Goal: Information Seeking & Learning: Learn about a topic

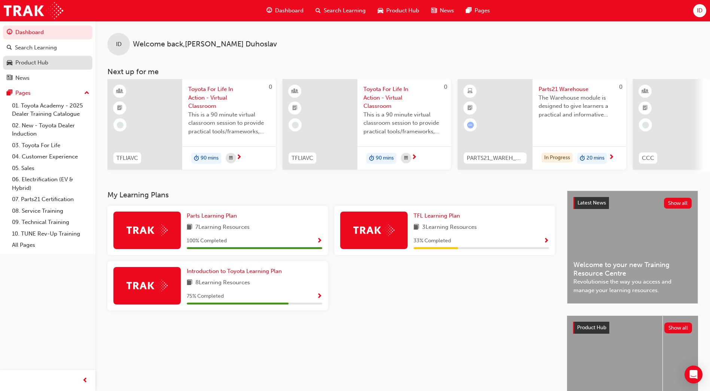
click at [9, 64] on span "car-icon" at bounding box center [10, 62] width 6 height 7
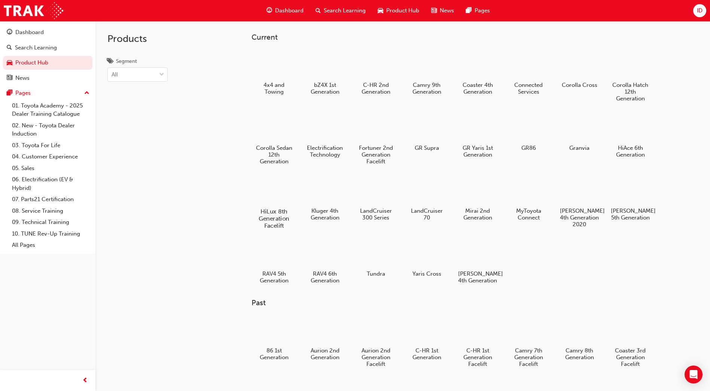
click at [272, 199] on div at bounding box center [274, 190] width 42 height 30
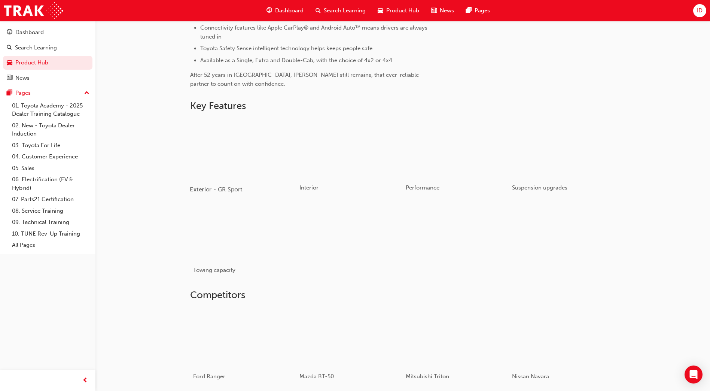
scroll to position [358, 0]
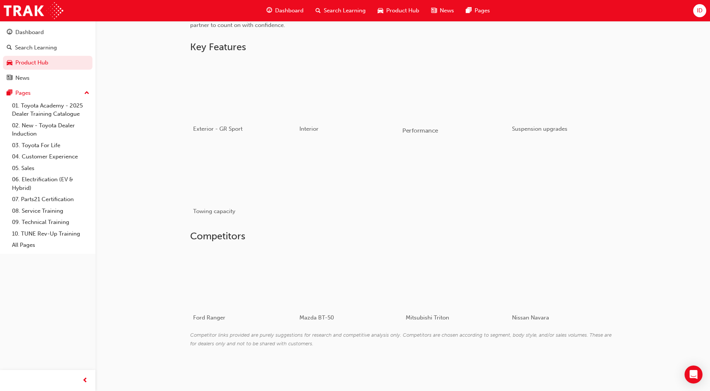
click at [472, 92] on div "button" at bounding box center [455, 89] width 107 height 60
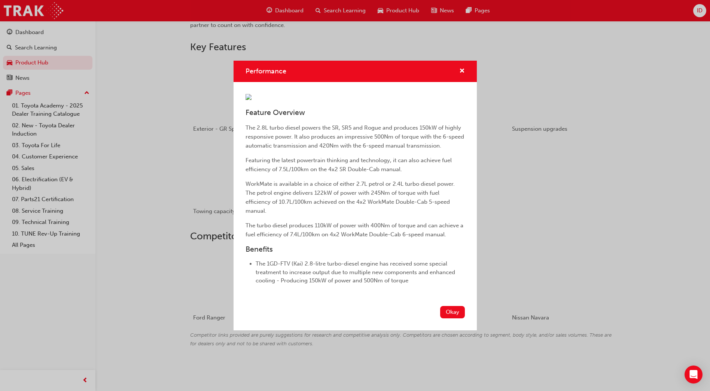
click at [523, 221] on div "Performance Feature Overview The 2.8L turbo diesel powers the SR, SR5 and Rogue…" at bounding box center [355, 195] width 710 height 391
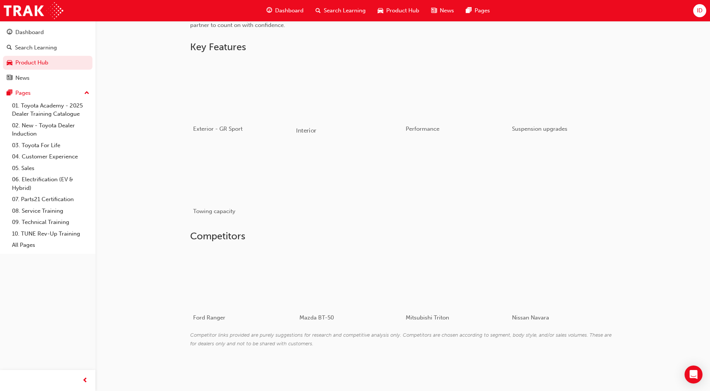
click at [346, 121] on div "Interior" at bounding box center [349, 130] width 107 height 22
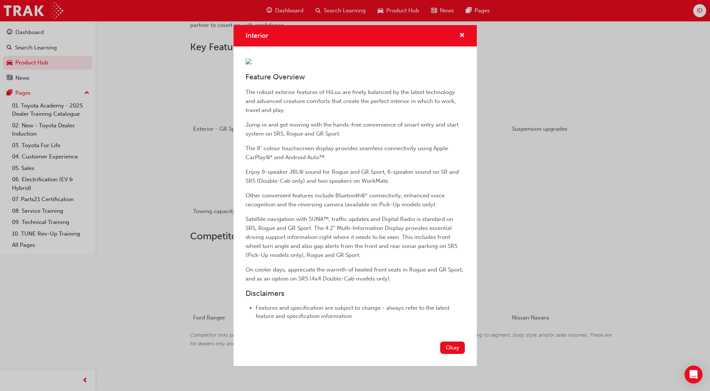
scroll to position [75, 0]
click at [176, 189] on div "Interior Feature Overview The robust exterior features of HiLux are finely bala…" at bounding box center [355, 195] width 710 height 391
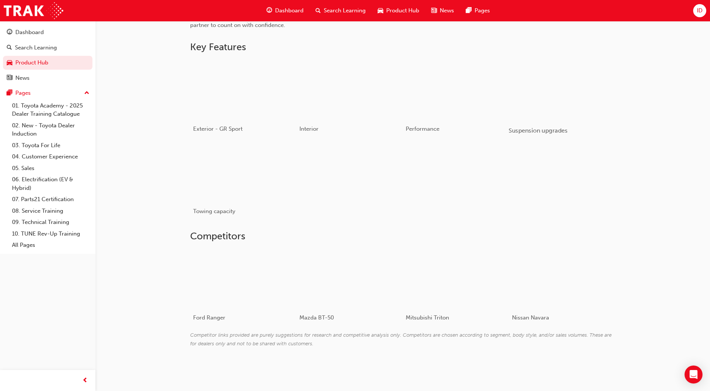
click at [572, 114] on div "button" at bounding box center [561, 89] width 107 height 60
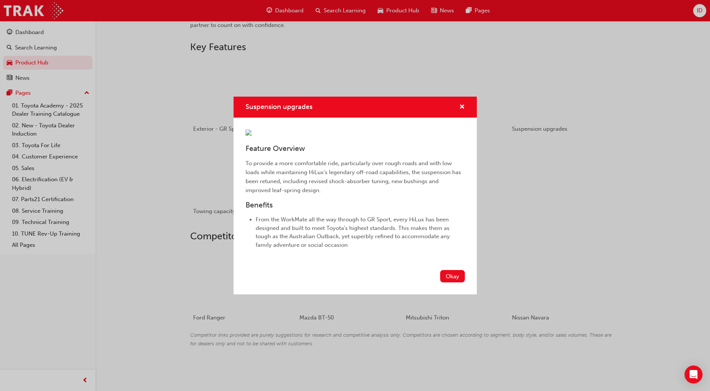
click at [141, 174] on div "Suspension upgrades Feature Overview To provide a more comfortable ride, partic…" at bounding box center [355, 195] width 710 height 391
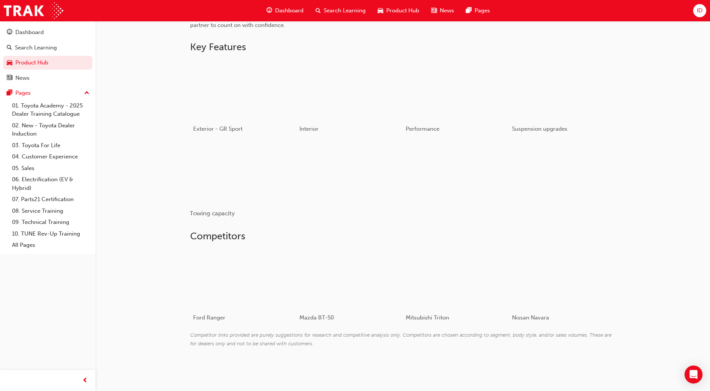
click at [214, 189] on div "button" at bounding box center [243, 172] width 107 height 60
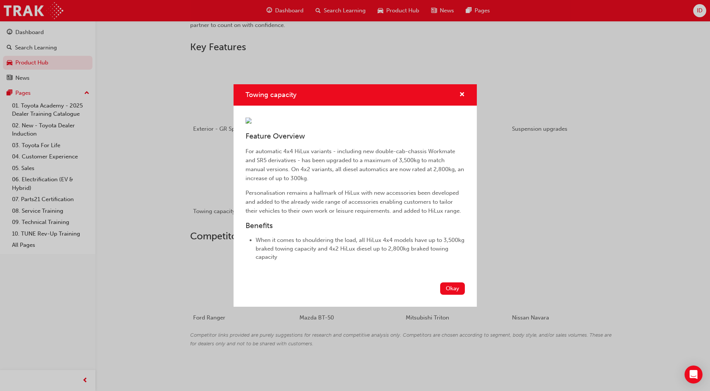
click at [142, 186] on div "Towing capacity Feature Overview For automatic 4x4 HiLux variants - including n…" at bounding box center [355, 195] width 710 height 391
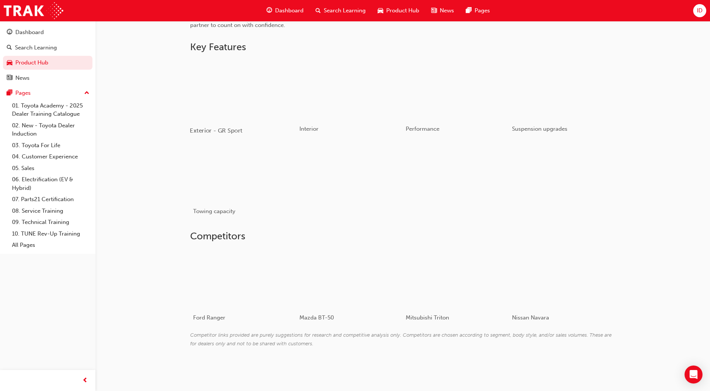
click at [234, 96] on div "button" at bounding box center [243, 89] width 107 height 60
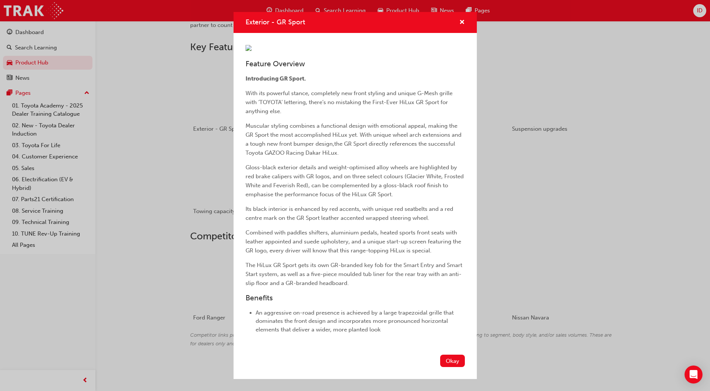
scroll to position [101, 0]
click at [500, 196] on div "Exterior - GR Sport Feature Overview Introducing GR Sport. With its powerful st…" at bounding box center [355, 195] width 710 height 391
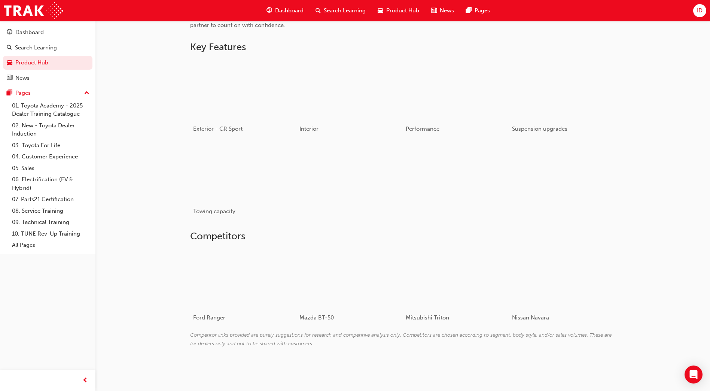
scroll to position [283, 0]
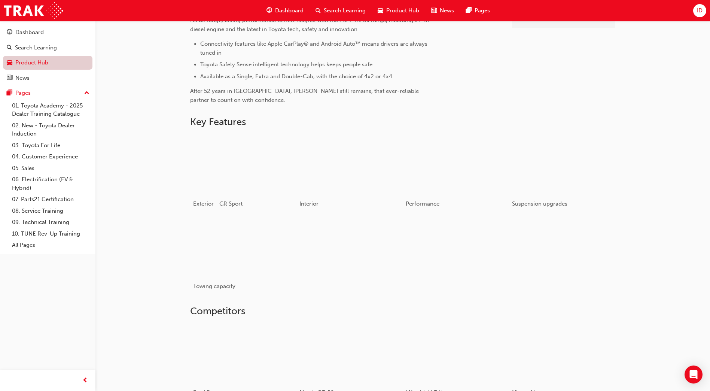
click at [31, 64] on link "Product Hub" at bounding box center [47, 63] width 89 height 14
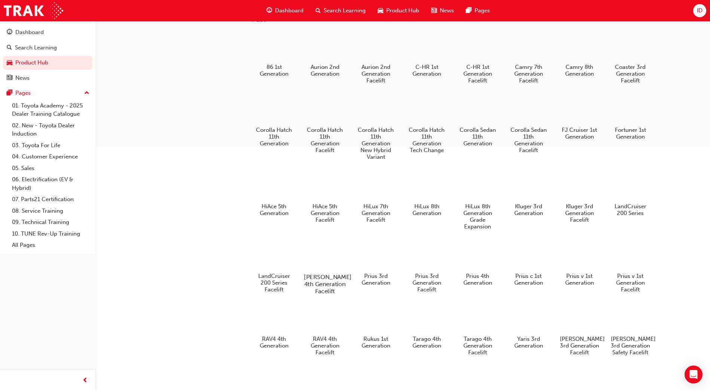
click at [318, 260] on div at bounding box center [325, 255] width 42 height 30
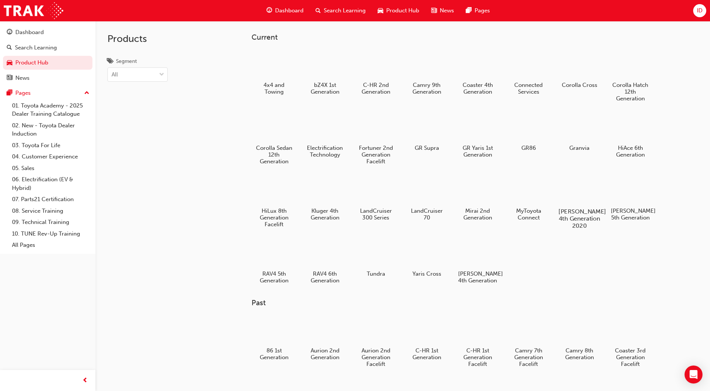
click at [577, 181] on div at bounding box center [579, 190] width 42 height 30
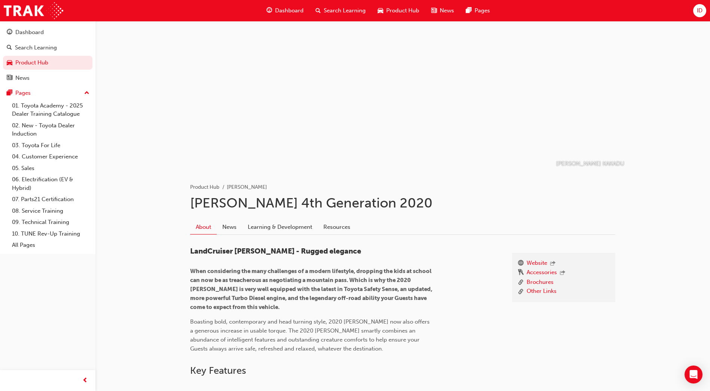
scroll to position [224, 0]
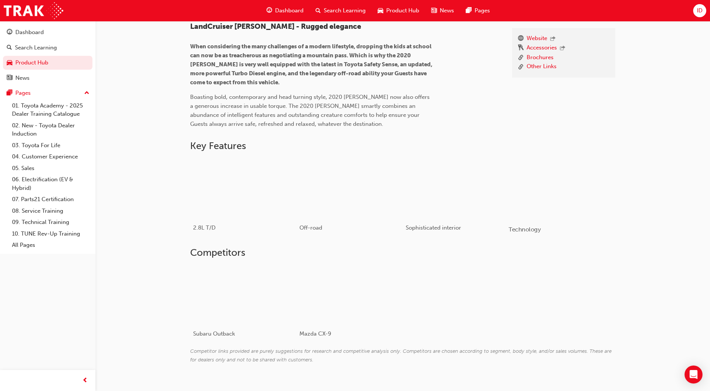
click at [540, 183] on div "button" at bounding box center [561, 188] width 107 height 60
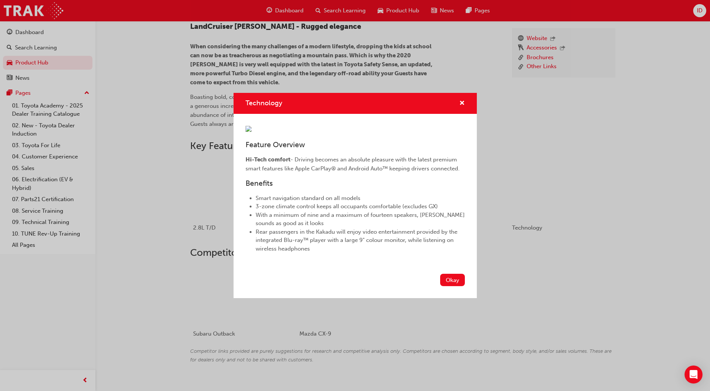
scroll to position [241, 0]
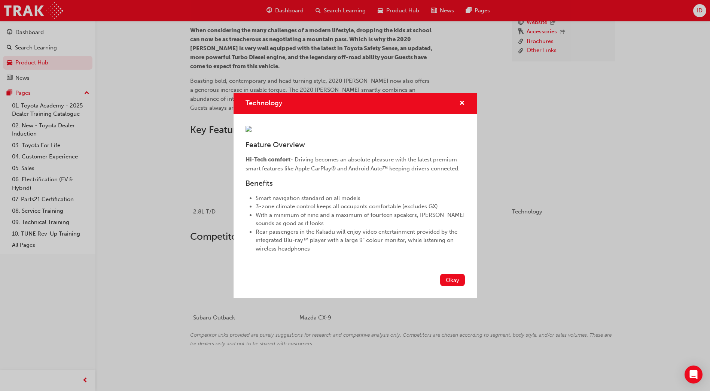
click at [187, 147] on div "Technology Feature Overview Hi-Tech comfort - Driving becomes an absolute pleas…" at bounding box center [355, 195] width 710 height 391
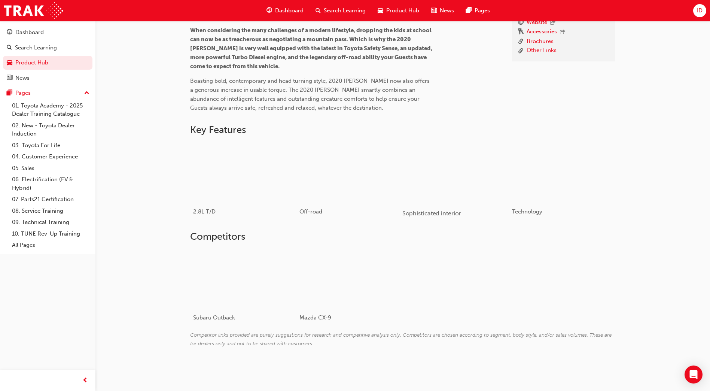
click at [459, 168] on div "button" at bounding box center [455, 172] width 107 height 60
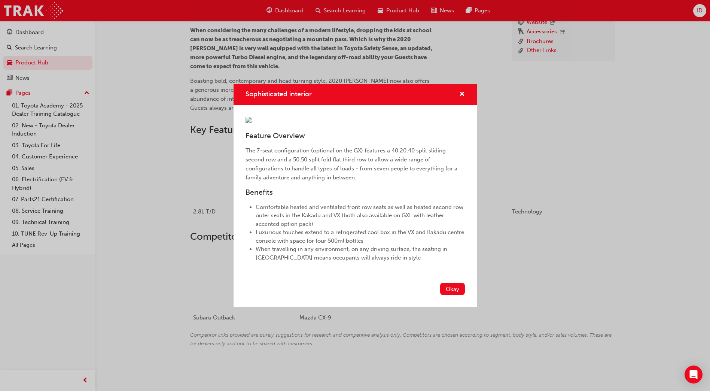
click at [186, 151] on div "Sophisticated interior Feature Overview The 7-seat configuration (optional on t…" at bounding box center [355, 195] width 710 height 391
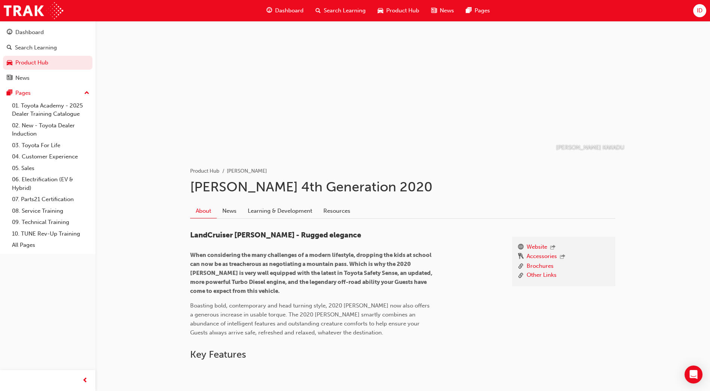
scroll to position [128, 0]
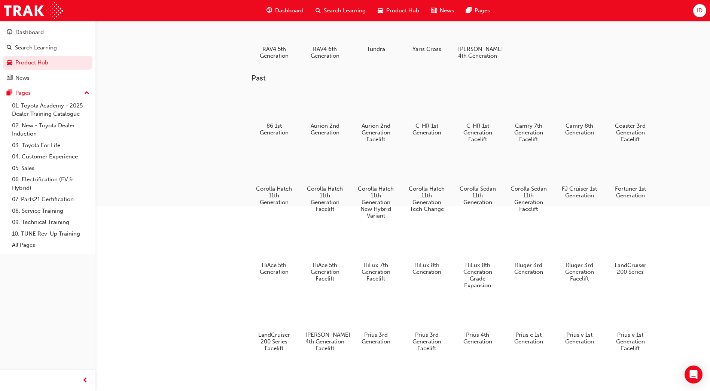
scroll to position [299, 0]
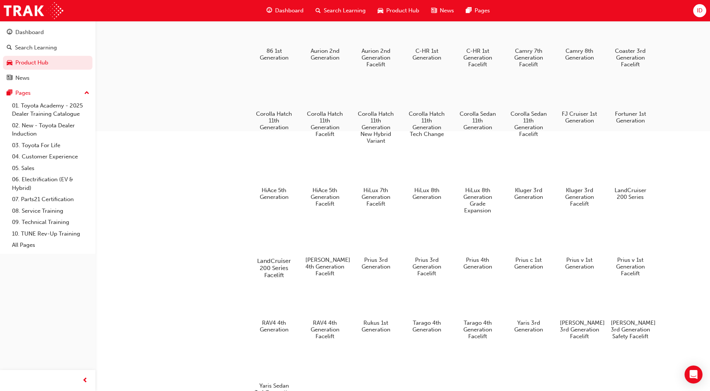
click at [263, 247] on div at bounding box center [274, 239] width 42 height 30
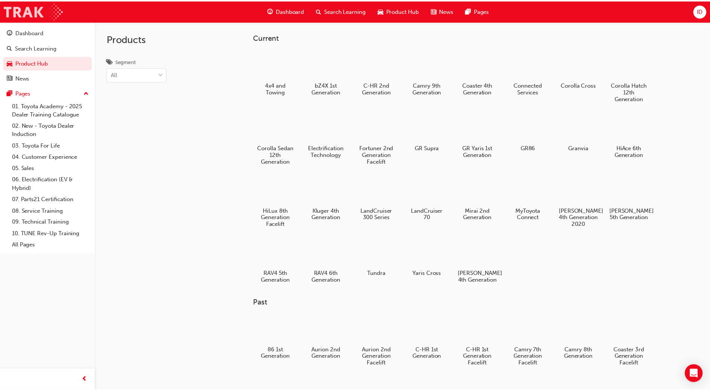
scroll to position [299, 0]
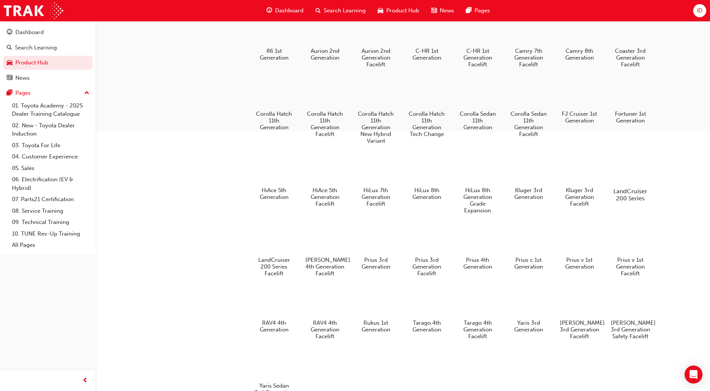
click at [620, 178] on div at bounding box center [630, 169] width 42 height 30
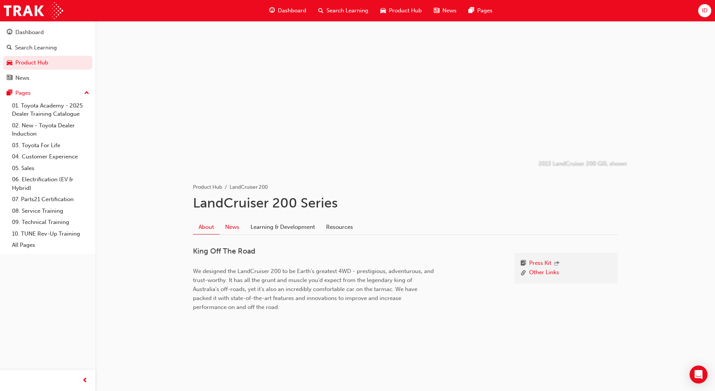
click at [240, 226] on link "News" at bounding box center [232, 227] width 25 height 14
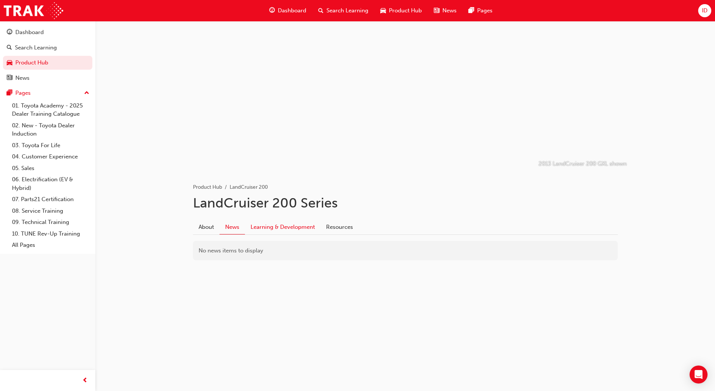
click at [270, 225] on link "Learning & Development" at bounding box center [283, 227] width 76 height 14
click at [331, 225] on link "Resources" at bounding box center [340, 227] width 38 height 14
click at [209, 226] on link "About" at bounding box center [206, 227] width 27 height 14
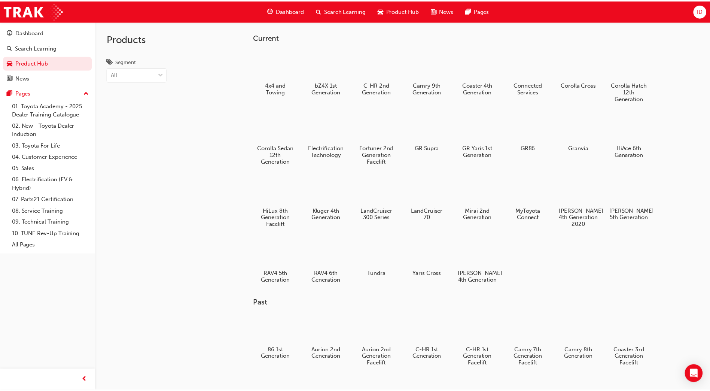
scroll to position [299, 0]
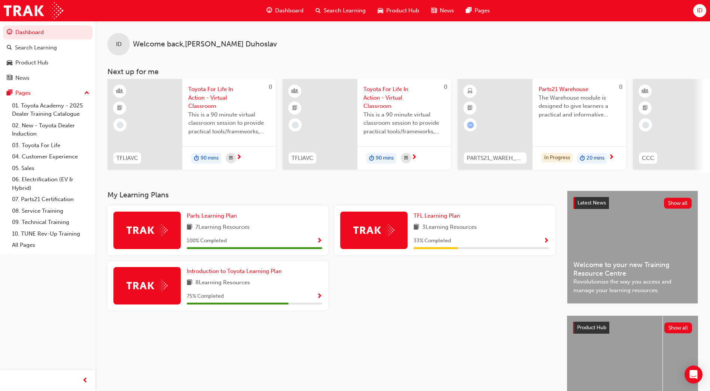
scroll to position [37, 0]
